Goal: Task Accomplishment & Management: Use online tool/utility

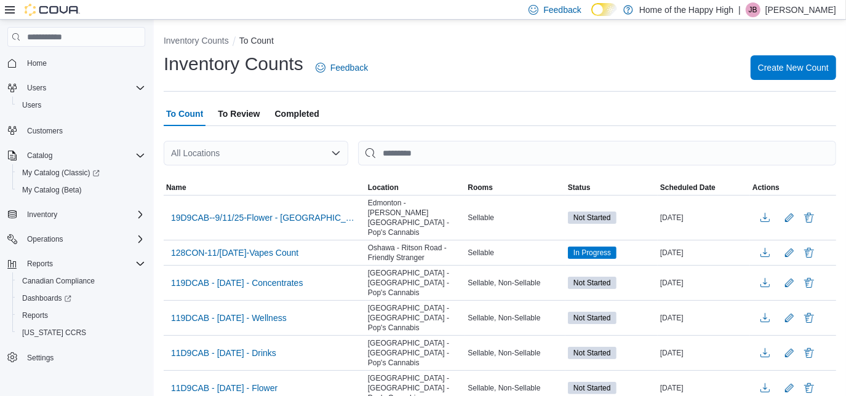
click at [282, 153] on div "All Locations" at bounding box center [256, 153] width 185 height 25
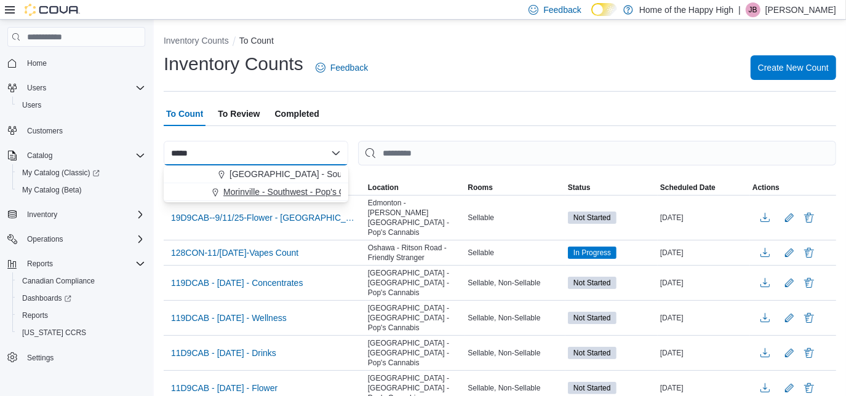
type input "*****"
click at [276, 198] on span "Morinville - Southwest - Pop's Cannabis" at bounding box center [299, 192] width 152 height 12
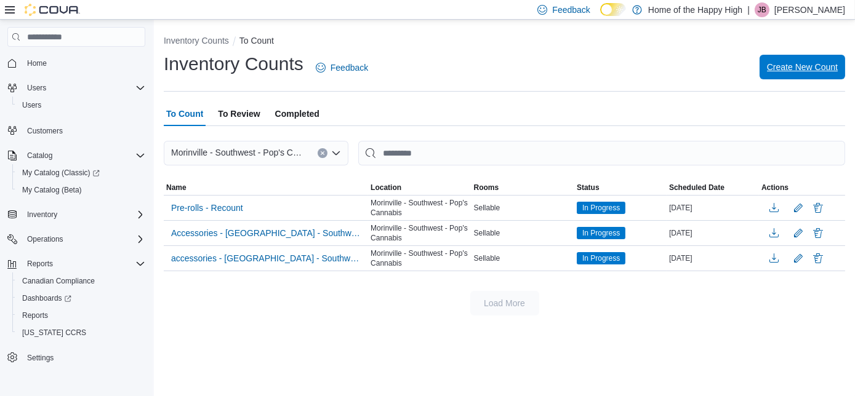
click at [787, 62] on span "Create New Count" at bounding box center [802, 67] width 71 height 12
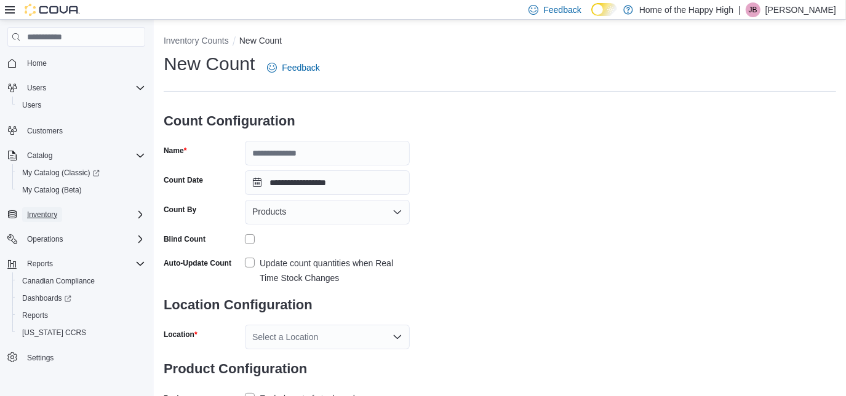
click at [50, 211] on span "Inventory" at bounding box center [42, 215] width 30 height 10
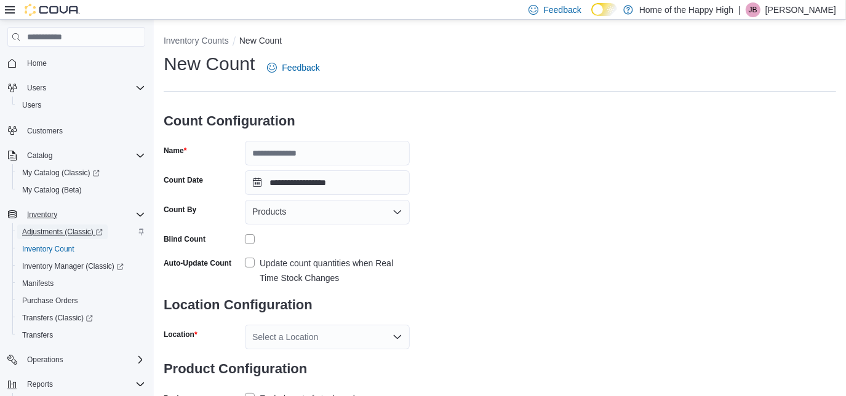
click at [50, 238] on span "Adjustments (Classic)" at bounding box center [62, 232] width 81 height 15
